Goal: Navigation & Orientation: Find specific page/section

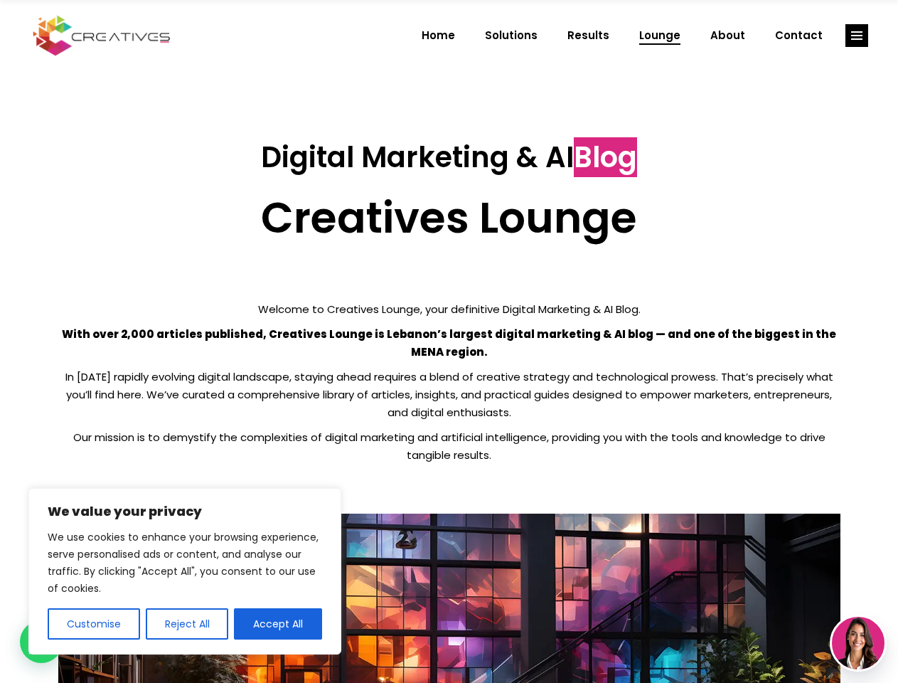
click at [449, 341] on p "With over 2,000 articles published, Creatives Lounge is Lebanon’s largest digit…" at bounding box center [449, 343] width 782 height 36
click at [93, 624] on button "Customise" at bounding box center [94, 623] width 92 height 31
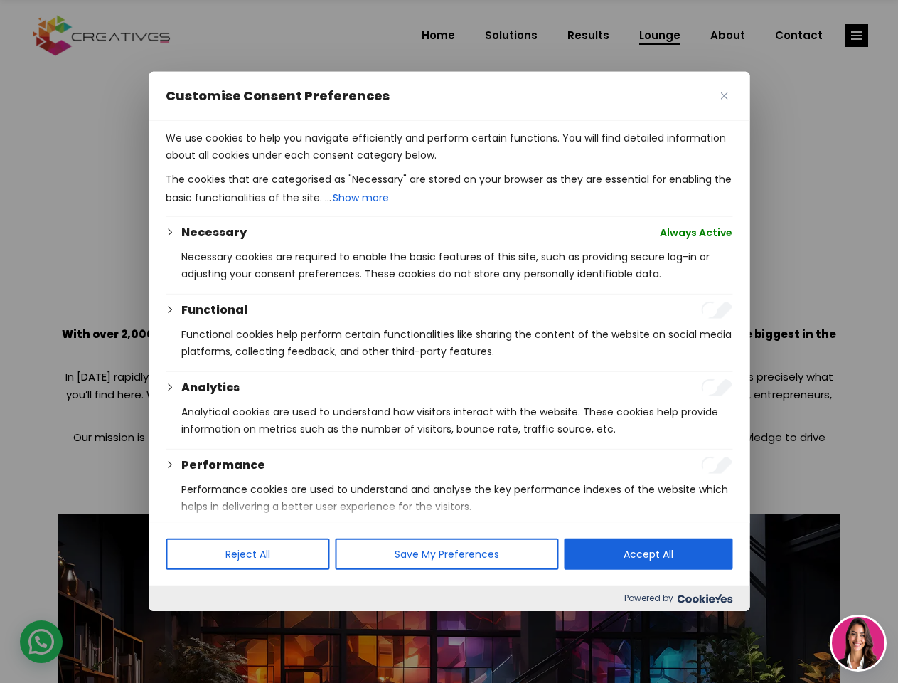
click at [186, 624] on div at bounding box center [449, 341] width 898 height 683
click at [278, 164] on p "We use cookies to help you navigate efficiently and perform certain functions. …" at bounding box center [449, 146] width 567 height 34
click at [857, 36] on div at bounding box center [449, 341] width 898 height 683
click at [859, 643] on img at bounding box center [858, 643] width 53 height 53
